Goal: Navigation & Orientation: Find specific page/section

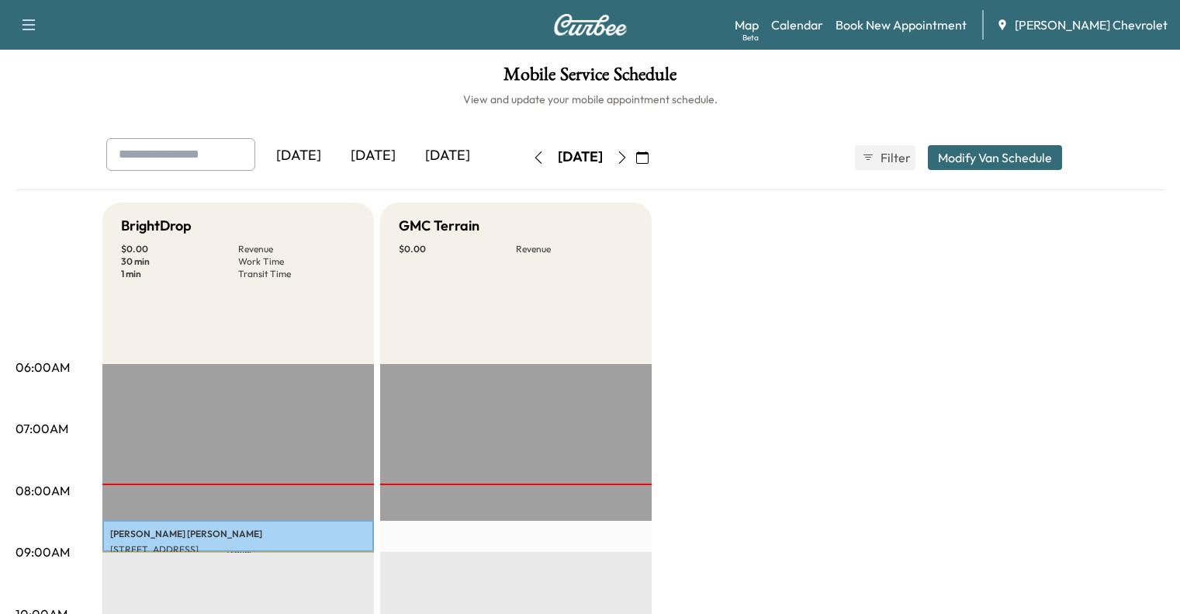
scroll to position [56, 0]
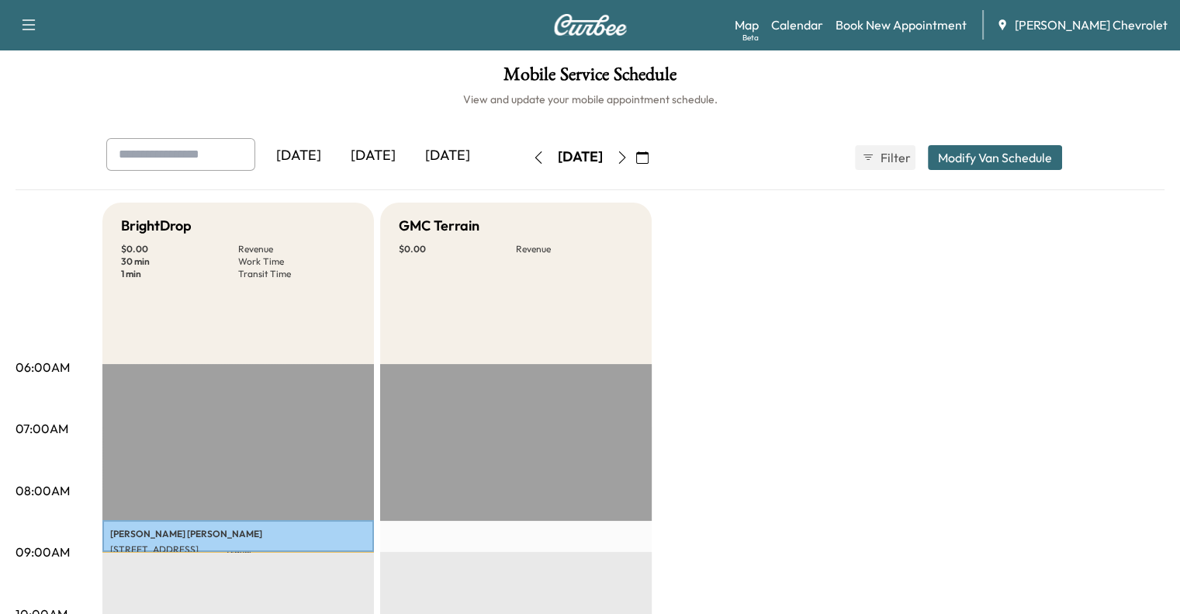
click at [410, 161] on div "[DATE]" at bounding box center [447, 156] width 74 height 36
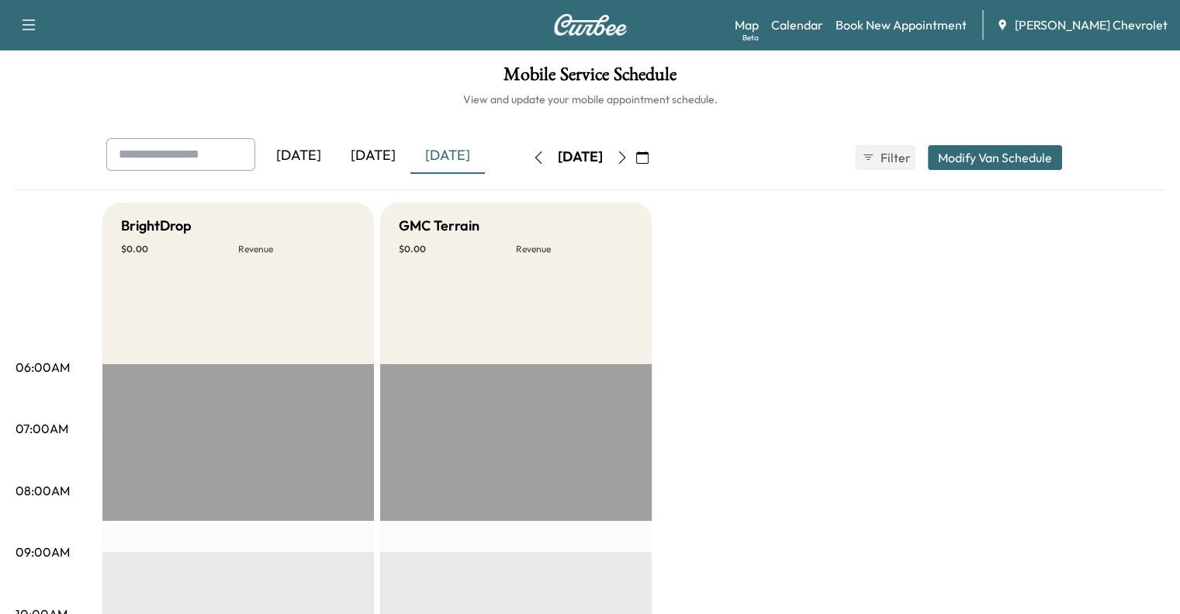
click at [336, 157] on div "[DATE]" at bounding box center [373, 156] width 74 height 36
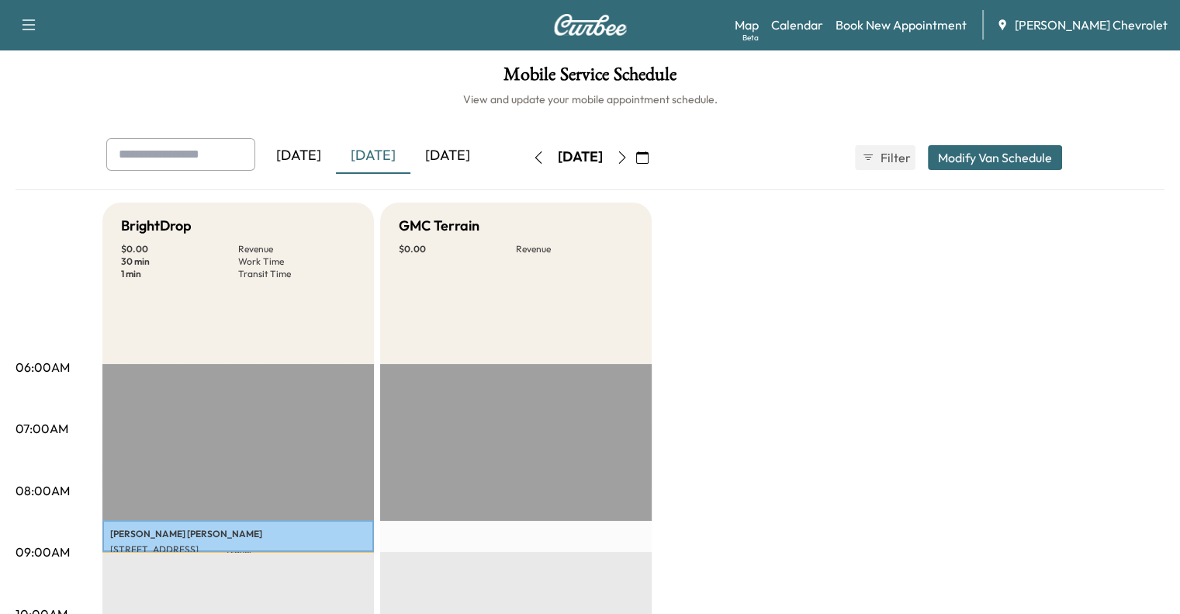
click at [410, 163] on div "[DATE]" at bounding box center [447, 156] width 74 height 36
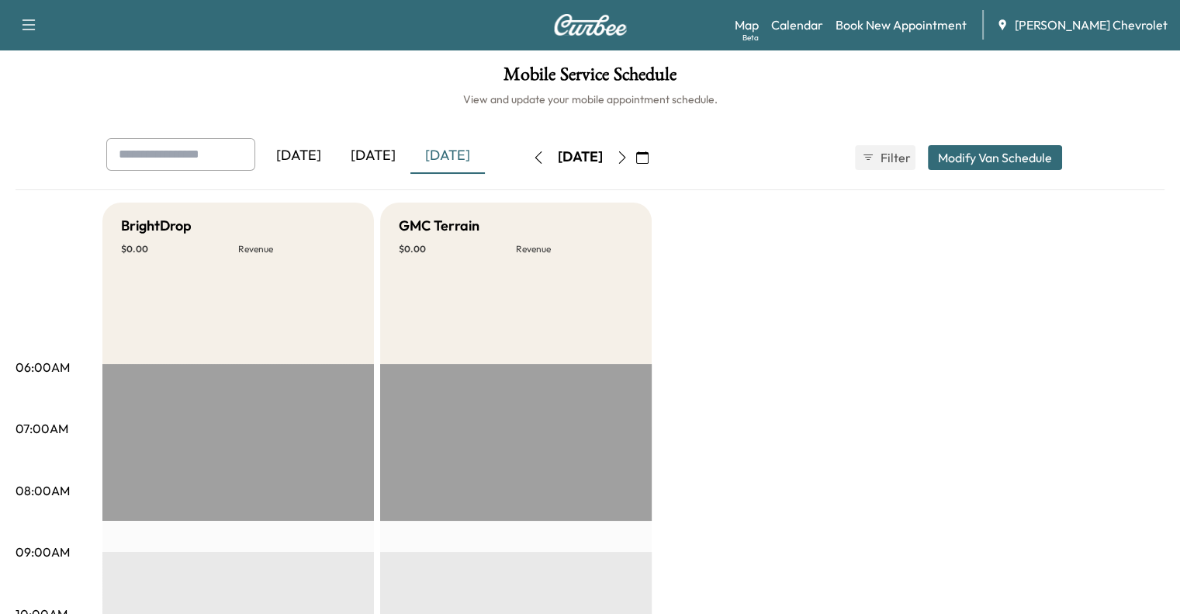
click at [336, 150] on div "[DATE]" at bounding box center [373, 156] width 74 height 36
